Goal: Task Accomplishment & Management: Complete application form

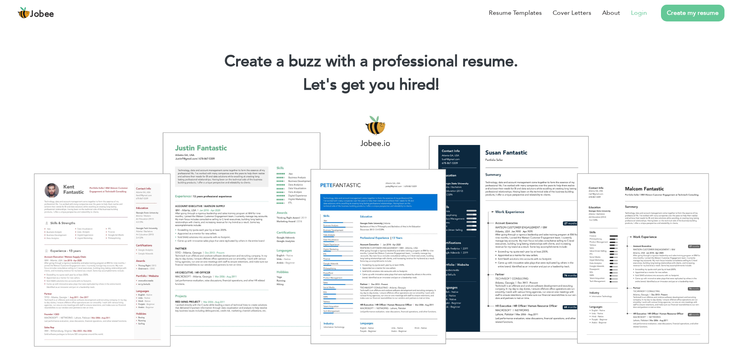
click at [627, 13] on li "Login" at bounding box center [633, 13] width 27 height 20
click at [634, 13] on link "Login" at bounding box center [639, 12] width 16 height 9
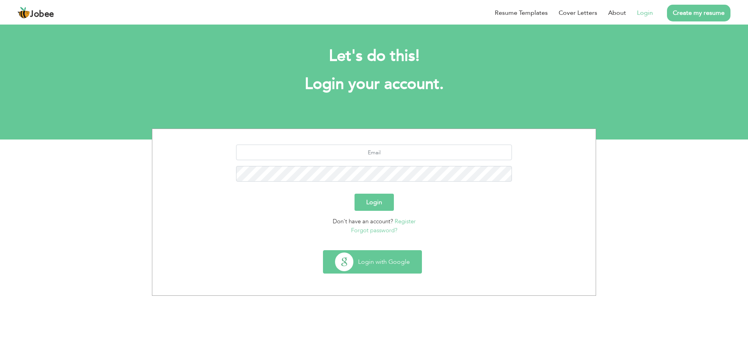
click at [362, 258] on button "Login with Google" at bounding box center [372, 261] width 98 height 23
click at [648, 11] on link "Login" at bounding box center [645, 12] width 16 height 9
click at [388, 260] on button "Login with Google" at bounding box center [372, 261] width 98 height 23
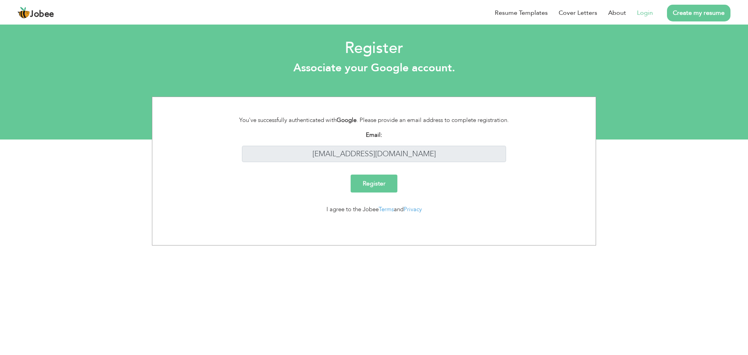
click at [387, 187] on input "Register" at bounding box center [374, 183] width 47 height 18
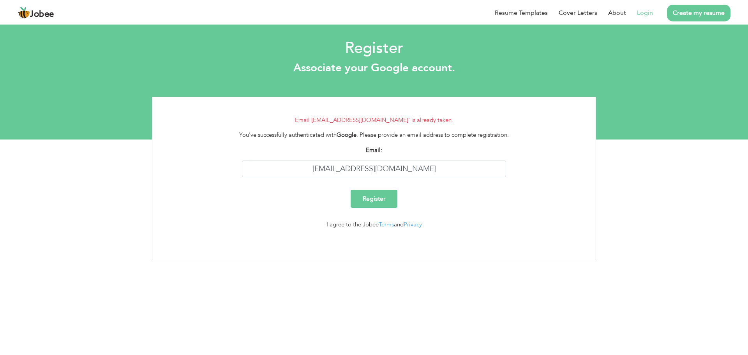
click at [687, 15] on link "Create my resume" at bounding box center [698, 13] width 63 height 17
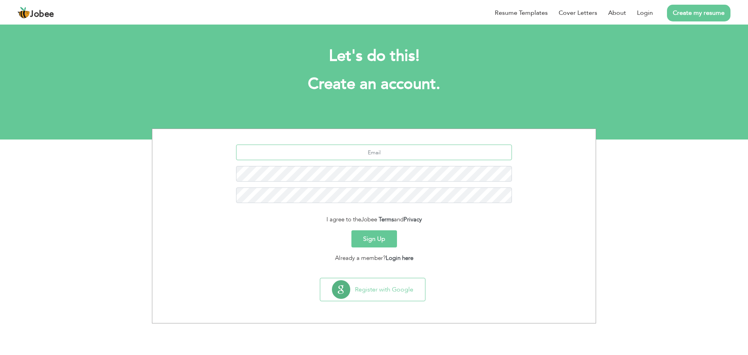
click at [399, 151] on input "text" at bounding box center [374, 152] width 276 height 16
type input "[EMAIL_ADDRESS][DOMAIN_NAME]"
click at [404, 257] on link "Login here" at bounding box center [400, 258] width 28 height 8
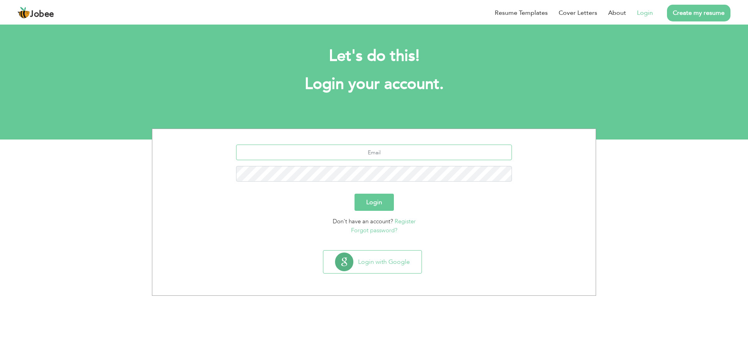
click at [386, 155] on input "text" at bounding box center [374, 152] width 276 height 16
type input "[EMAIL_ADDRESS][DOMAIN_NAME]"
click at [354, 194] on button "Login" at bounding box center [373, 202] width 39 height 17
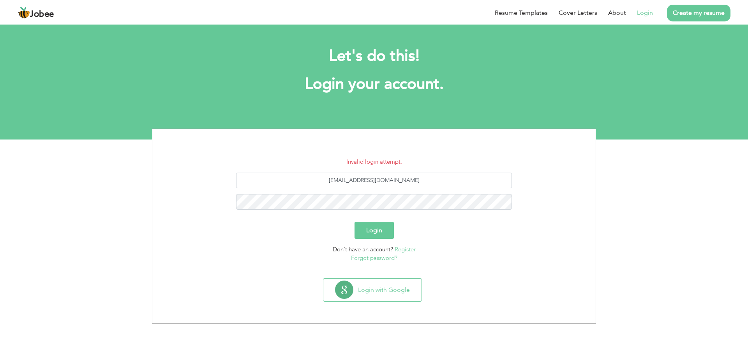
click at [383, 256] on link "Forgot password?" at bounding box center [374, 258] width 46 height 8
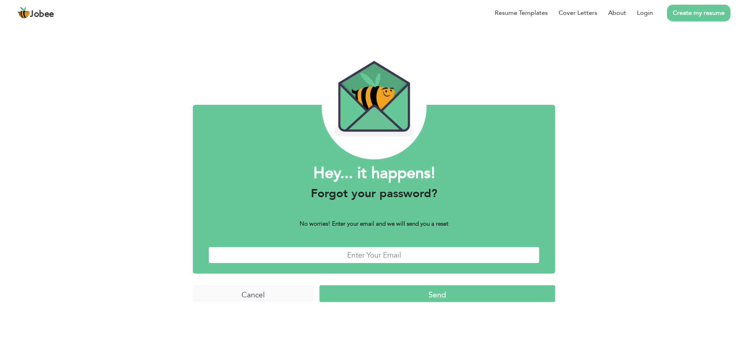
click at [375, 257] on input "text" at bounding box center [373, 255] width 331 height 17
type input "[EMAIL_ADDRESS][DOMAIN_NAME]"
click at [402, 289] on input "Send" at bounding box center [437, 293] width 236 height 17
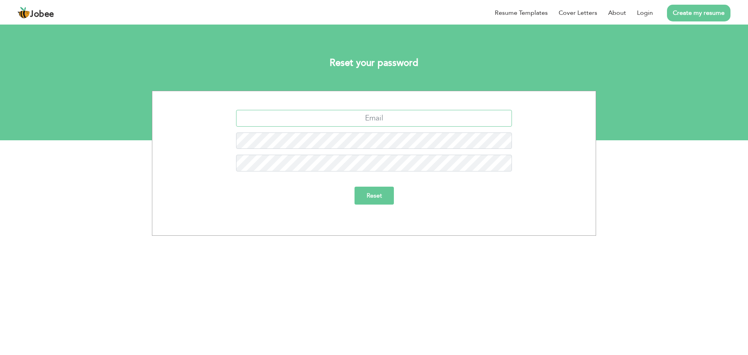
click at [395, 118] on input "text" at bounding box center [374, 118] width 276 height 17
type input "alipitafi85@gmail.com"
click at [377, 196] on input "Reset" at bounding box center [373, 196] width 39 height 18
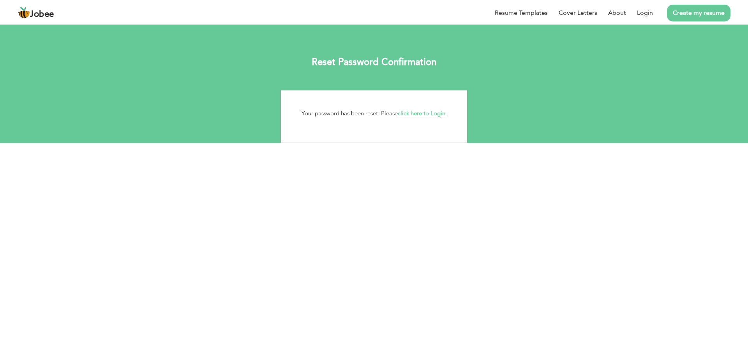
click at [422, 114] on link "click here to Login." at bounding box center [422, 113] width 49 height 8
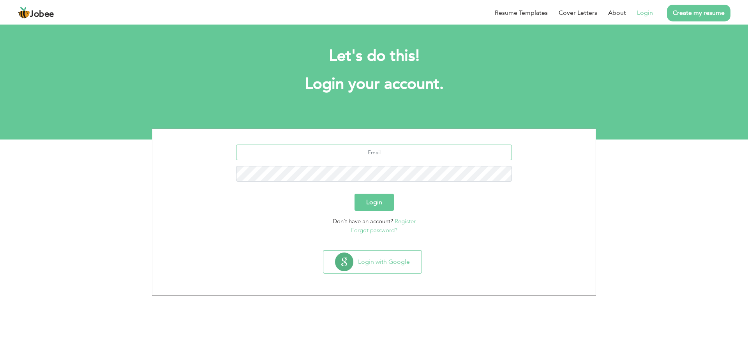
click at [351, 149] on input "text" at bounding box center [374, 152] width 276 height 16
type input "[EMAIL_ADDRESS][DOMAIN_NAME]"
click at [354, 194] on button "Login" at bounding box center [373, 202] width 39 height 17
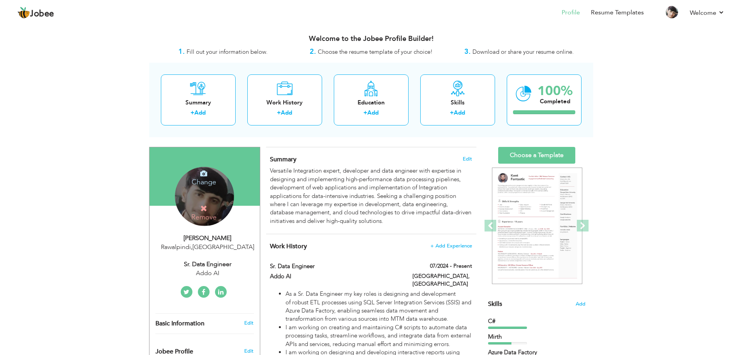
click at [204, 173] on icon at bounding box center [203, 173] width 7 height 7
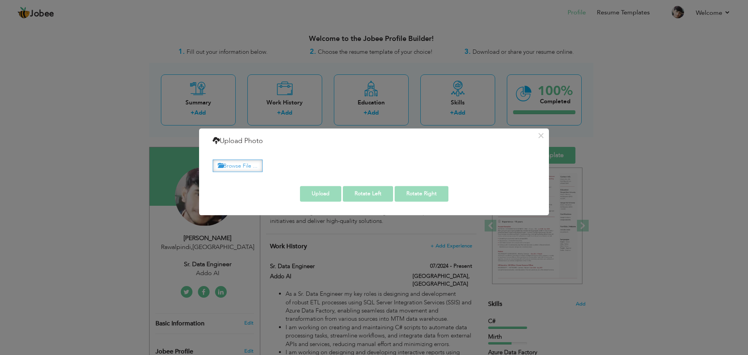
click at [250, 162] on label "Browse File ..." at bounding box center [238, 166] width 50 height 12
click at [0, 0] on input "Browse File ..." at bounding box center [0, 0] width 0 height 0
click at [542, 135] on button "×" at bounding box center [540, 135] width 12 height 12
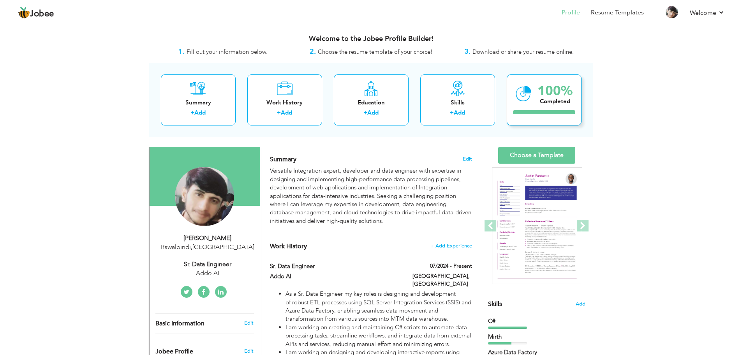
click at [543, 107] on div "100% Completed" at bounding box center [544, 99] width 75 height 51
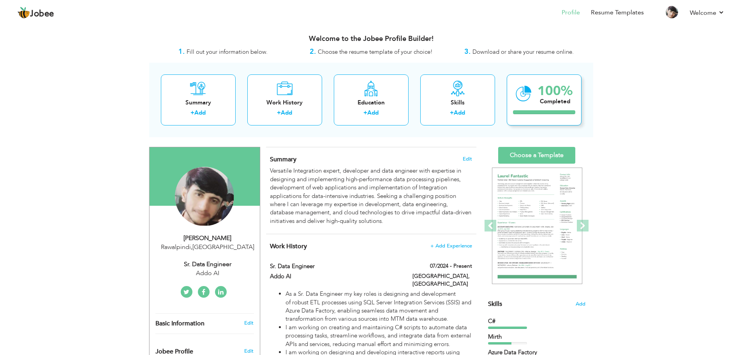
click at [539, 100] on div "Completed" at bounding box center [554, 101] width 35 height 8
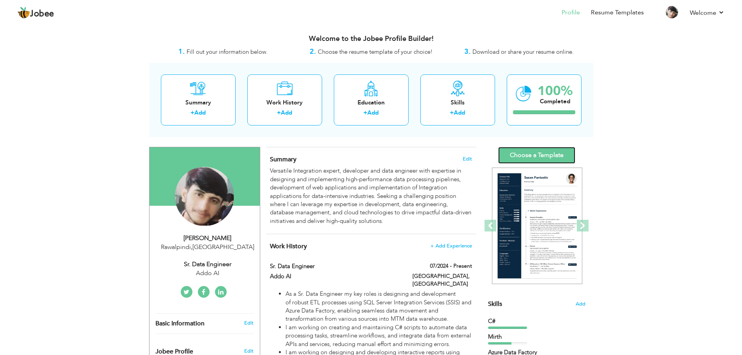
click at [536, 156] on link "Choose a Template" at bounding box center [536, 155] width 77 height 17
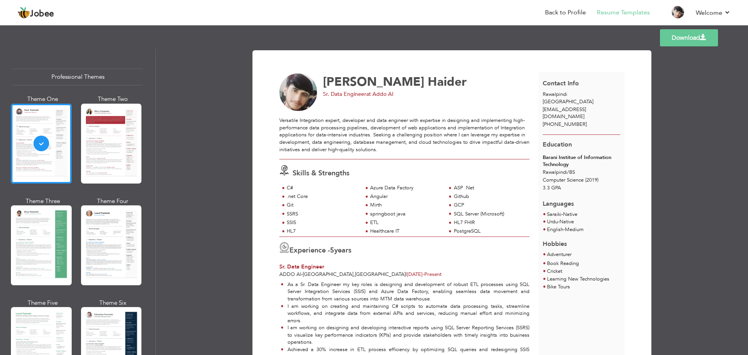
click at [672, 35] on link "Download" at bounding box center [689, 37] width 58 height 17
